Goal: Task Accomplishment & Management: Use online tool/utility

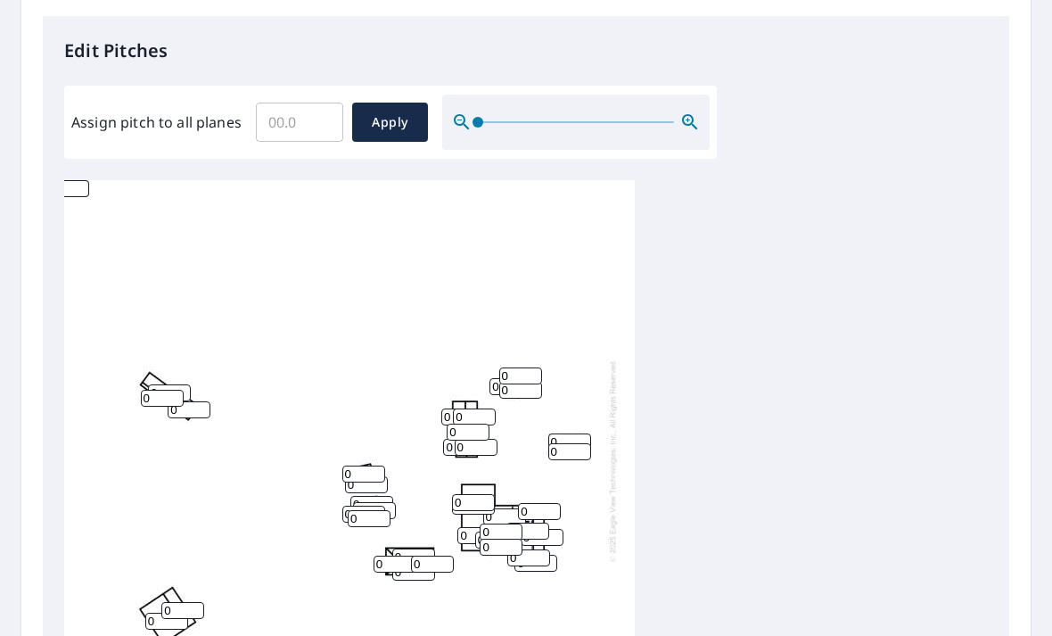
scroll to position [462, 0]
click at [293, 119] on input "Assign pitch to all planes" at bounding box center [299, 123] width 87 height 50
type input "4"
click at [376, 112] on span "Apply" at bounding box center [389, 123] width 47 height 22
type input "4"
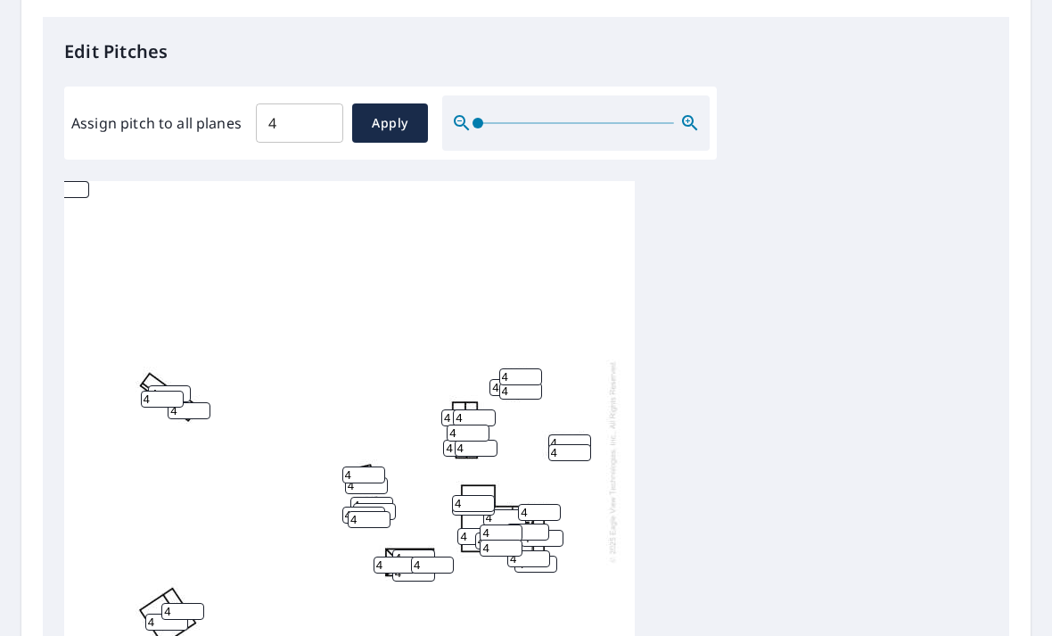
type input "4"
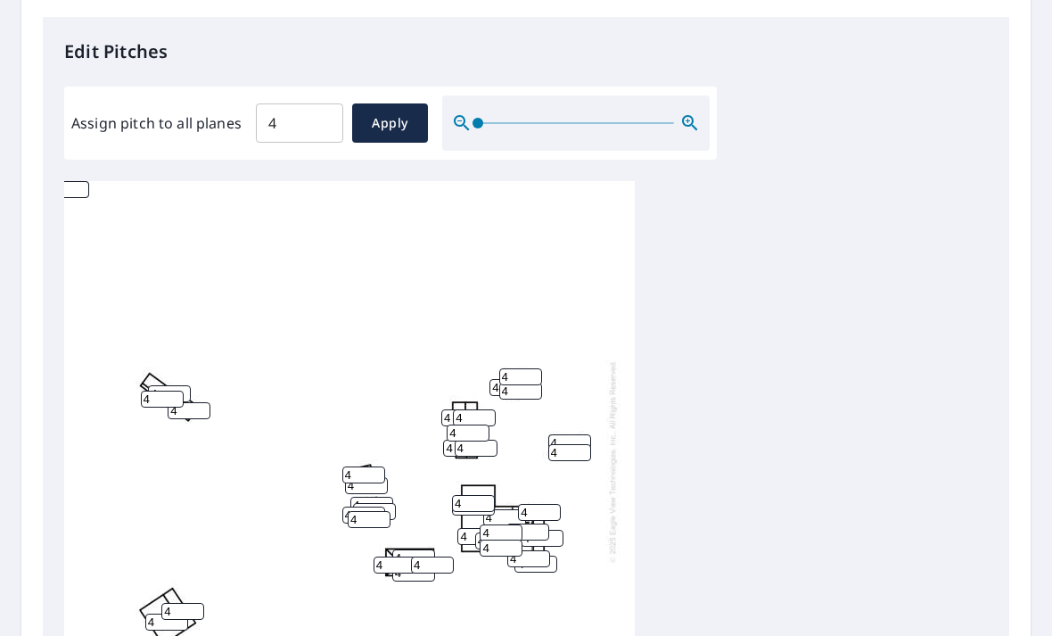
type input "4"
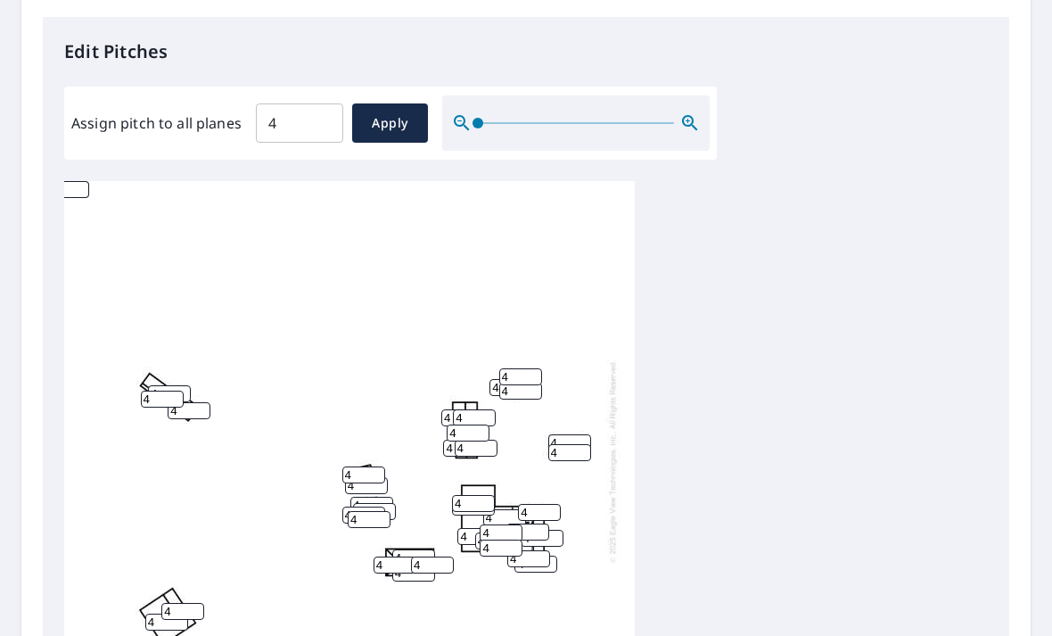
type input "4"
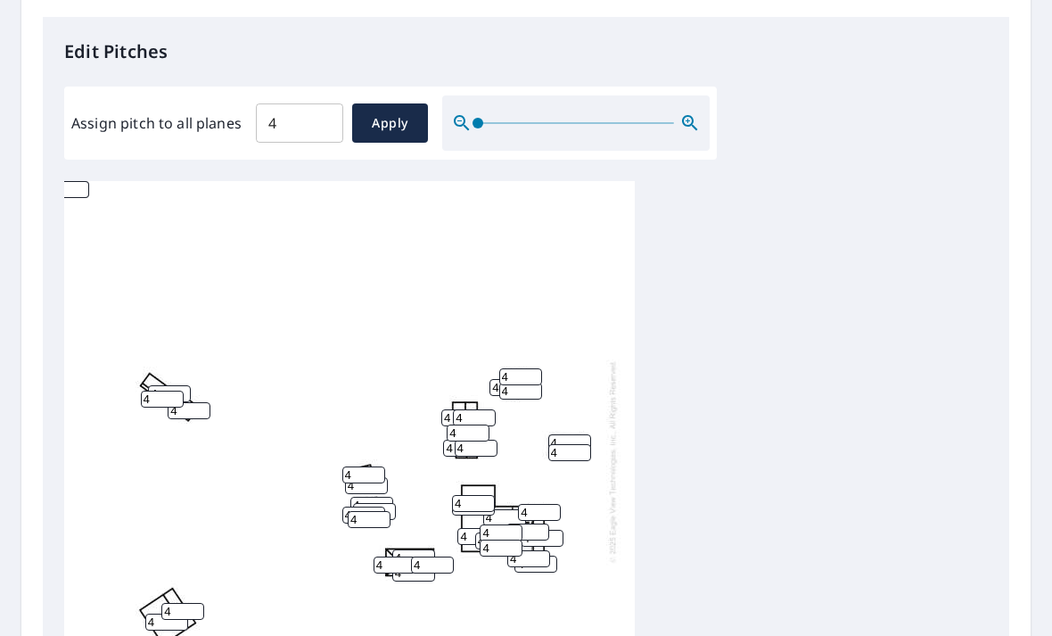
type input "4"
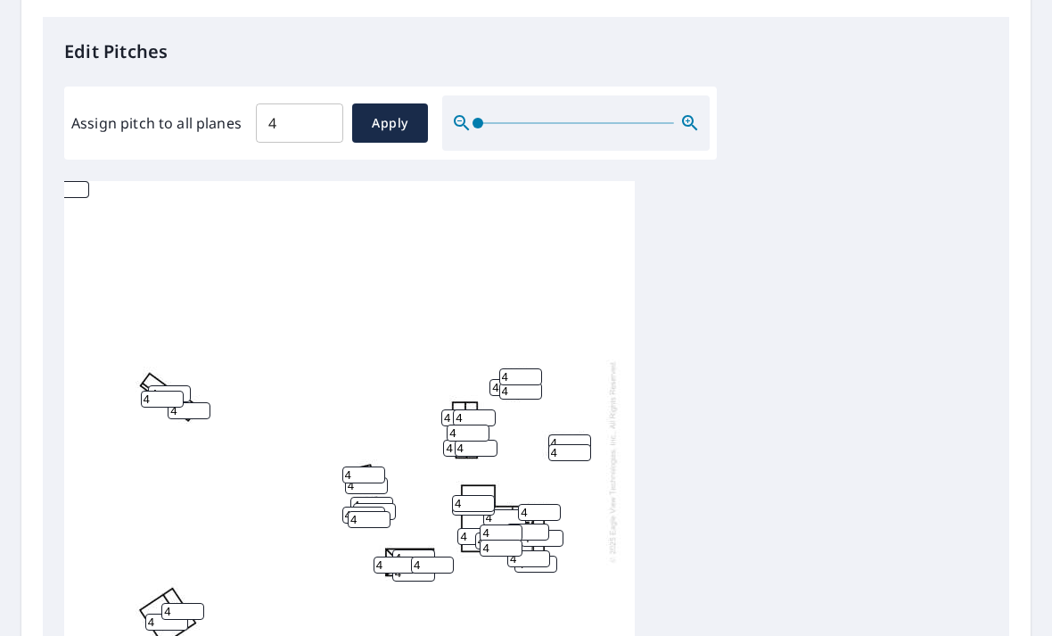
type input "4"
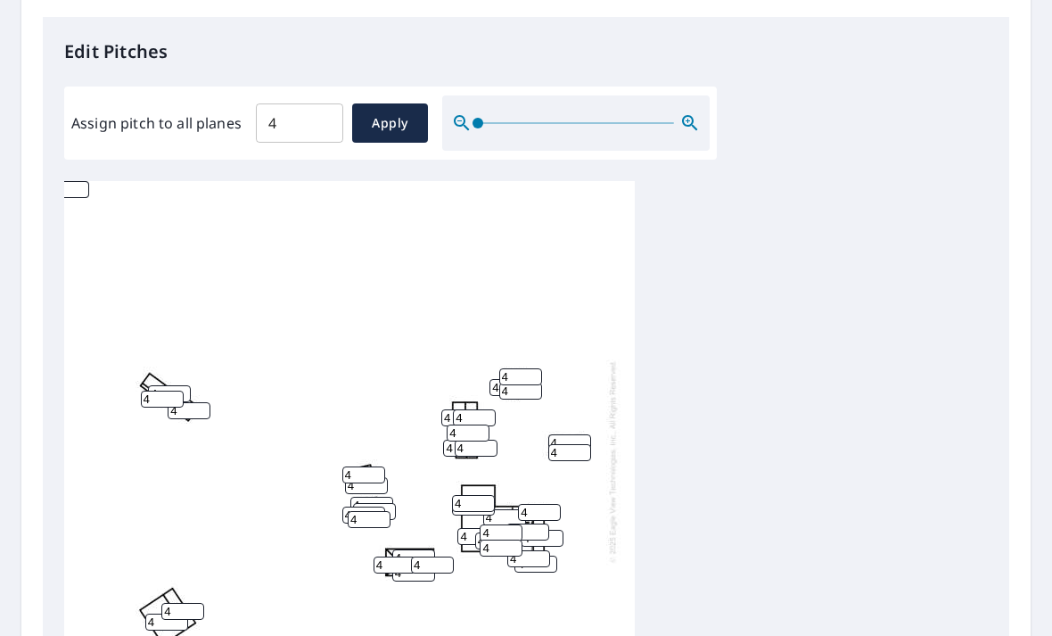
type input "4"
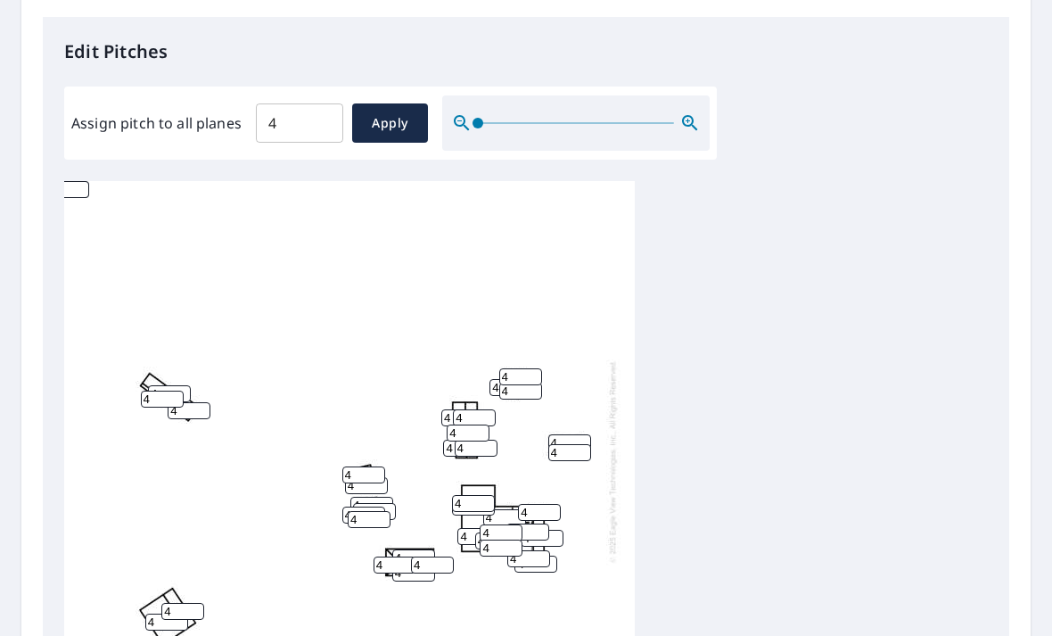
type input "4"
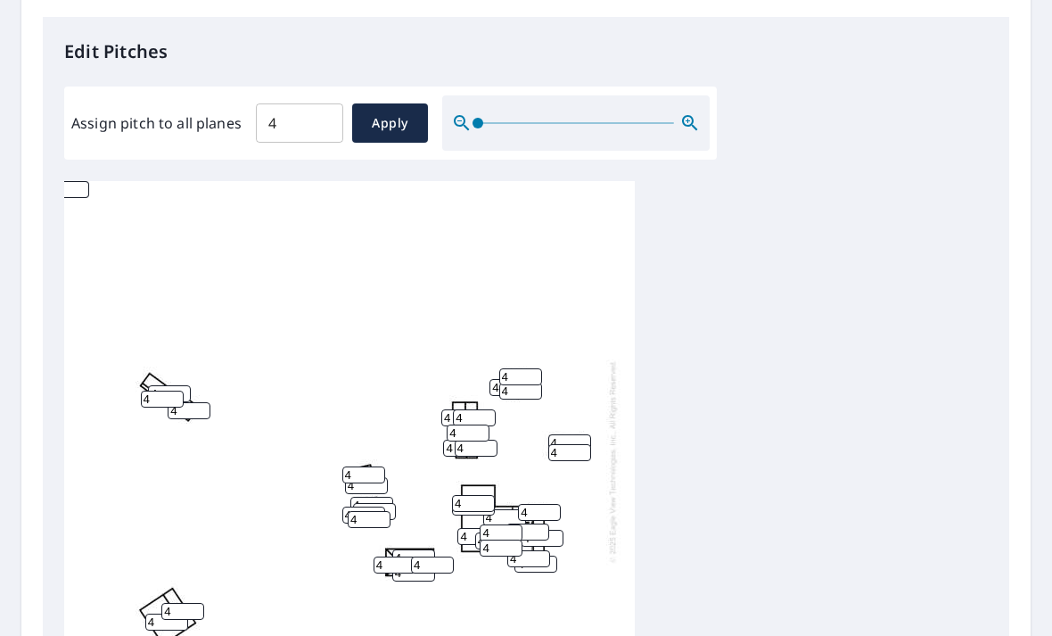
type input "4"
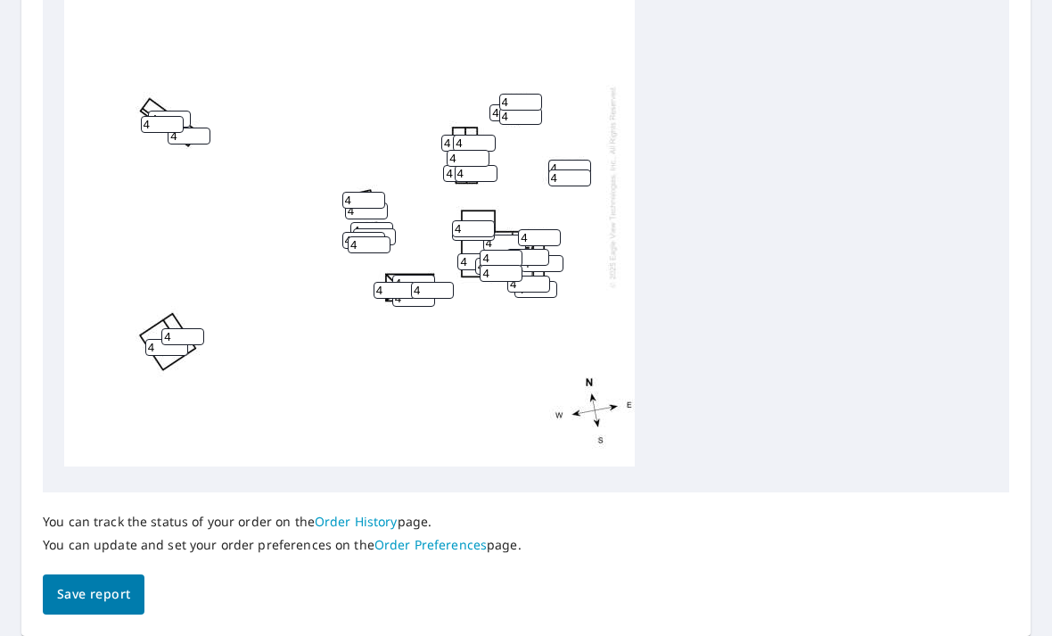
scroll to position [731, 0]
click at [112, 575] on button "Save report" at bounding box center [94, 595] width 102 height 40
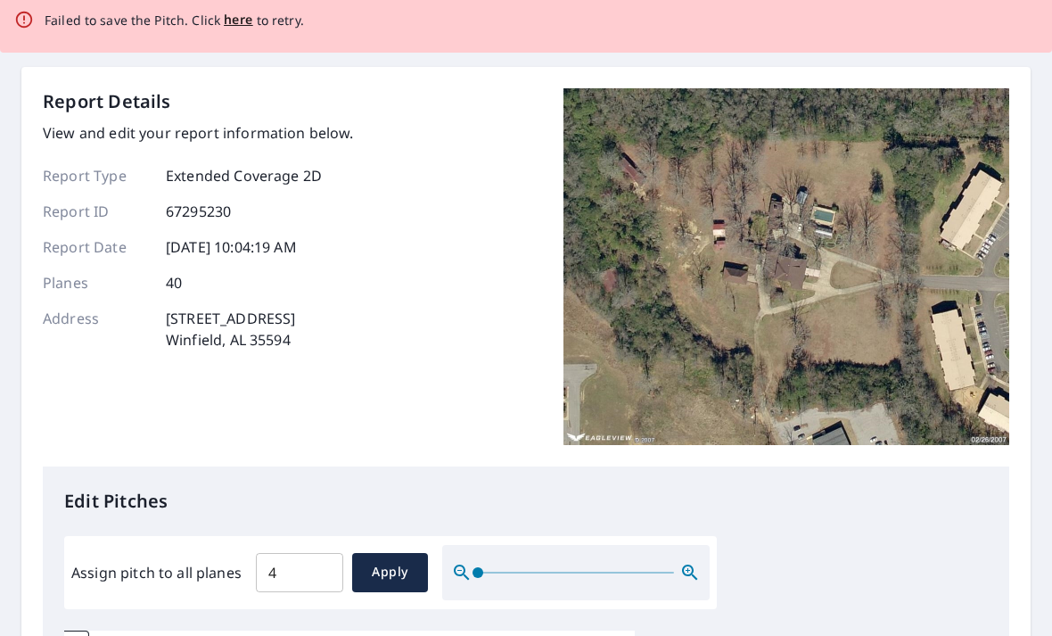
scroll to position [0, 0]
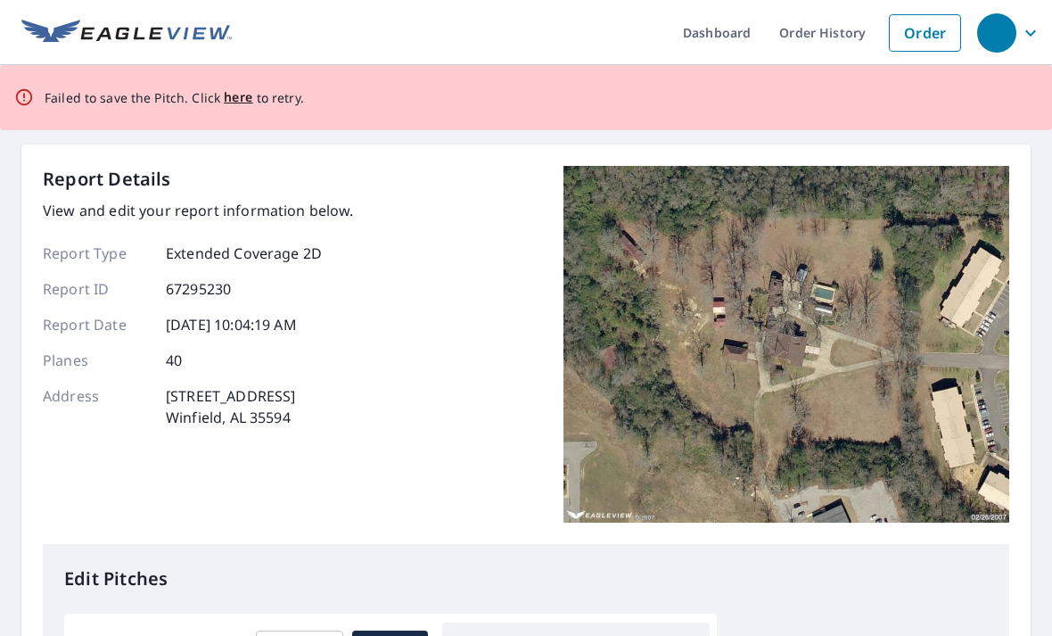
click at [227, 96] on span "here" at bounding box center [238, 97] width 29 height 22
